Goal: Information Seeking & Learning: Learn about a topic

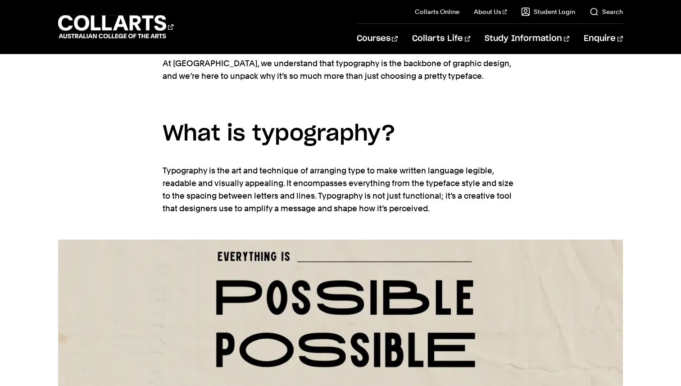
scroll to position [617, 0]
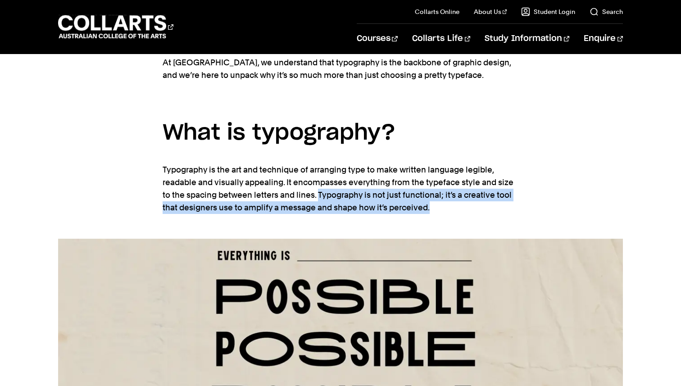
drag, startPoint x: 318, startPoint y: 195, endPoint x: 437, endPoint y: 215, distance: 121.2
click at [437, 215] on section "When you think about graphic design, typography might not be the first thing th…" at bounding box center [341, 109] width 356 height 257
copy p "Typography is not just functional; it’s a creative tool that designers use to a…"
click at [403, 219] on section "When you think about graphic design, typography might not be the first thing th…" at bounding box center [341, 109] width 356 height 257
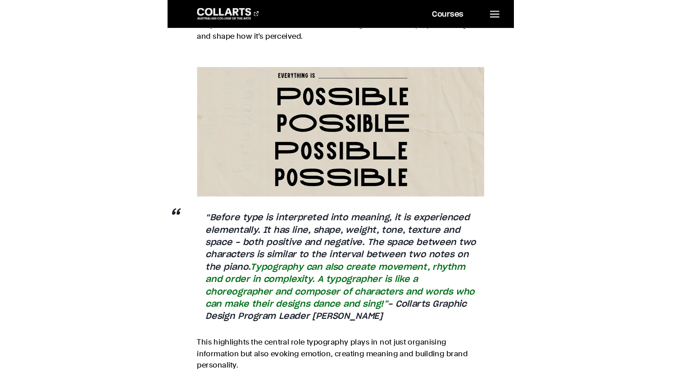
scroll to position [613, 0]
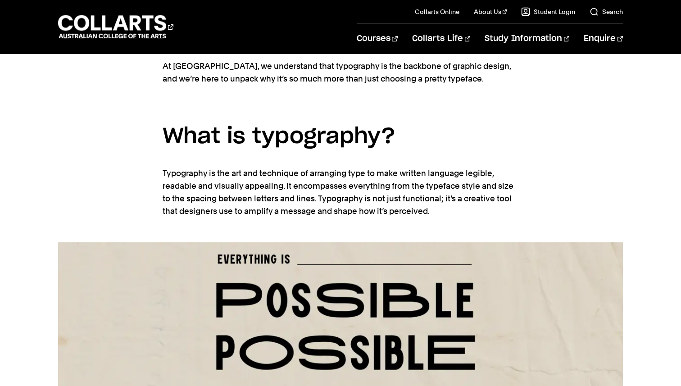
click at [224, 71] on p "At [GEOGRAPHIC_DATA], we understand that typography is the backbone of graphic …" at bounding box center [341, 72] width 356 height 25
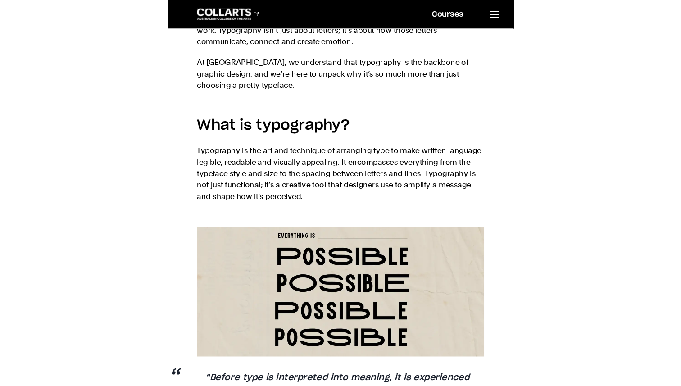
scroll to position [463, 0]
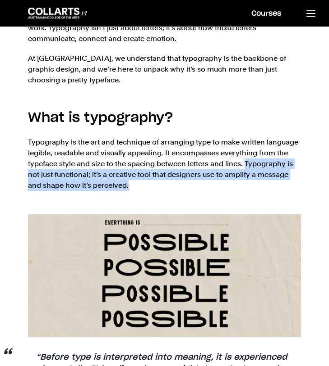
drag, startPoint x: 245, startPoint y: 163, endPoint x: 251, endPoint y: 187, distance: 24.7
click at [251, 187] on p "Typography is the art and technique of arranging type to make written language …" at bounding box center [164, 164] width 273 height 54
copy p "Typography is not just functional; it’s a creative tool that designers use to a…"
click at [113, 200] on section "When you think about graphic design, typography might not be the first thing th…" at bounding box center [164, 95] width 273 height 239
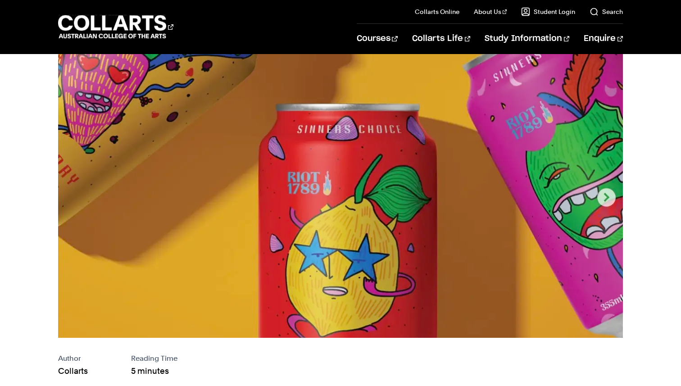
scroll to position [0, 0]
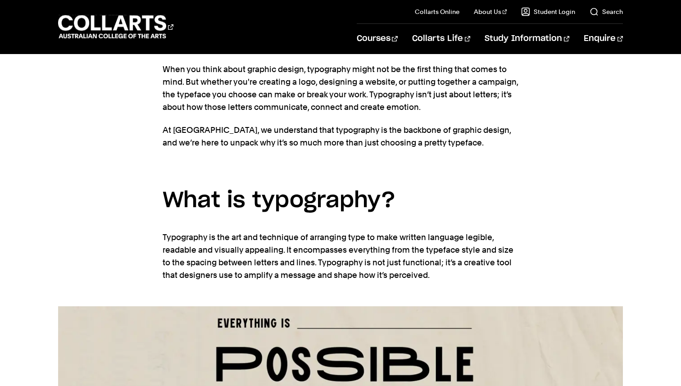
scroll to position [549, 0]
drag, startPoint x: 319, startPoint y: 263, endPoint x: 433, endPoint y: 279, distance: 114.7
click at [433, 279] on p "Typography is the art and technique of arranging type to make written language …" at bounding box center [341, 257] width 356 height 50
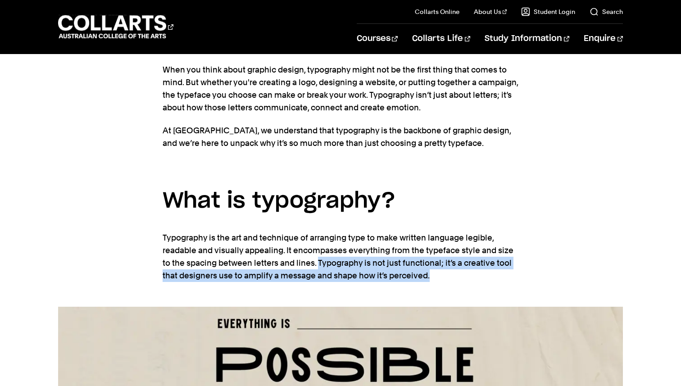
drag, startPoint x: 431, startPoint y: 275, endPoint x: 318, endPoint y: 262, distance: 113.9
click at [318, 262] on p "Typography is the art and technique of arranging type to make written language …" at bounding box center [341, 257] width 356 height 50
copy p "Typography is not just functional; it’s a creative tool that designers use to a…"
click at [375, 272] on p "Typography is the art and technique of arranging type to make written language …" at bounding box center [341, 257] width 356 height 50
